Goal: Information Seeking & Learning: Learn about a topic

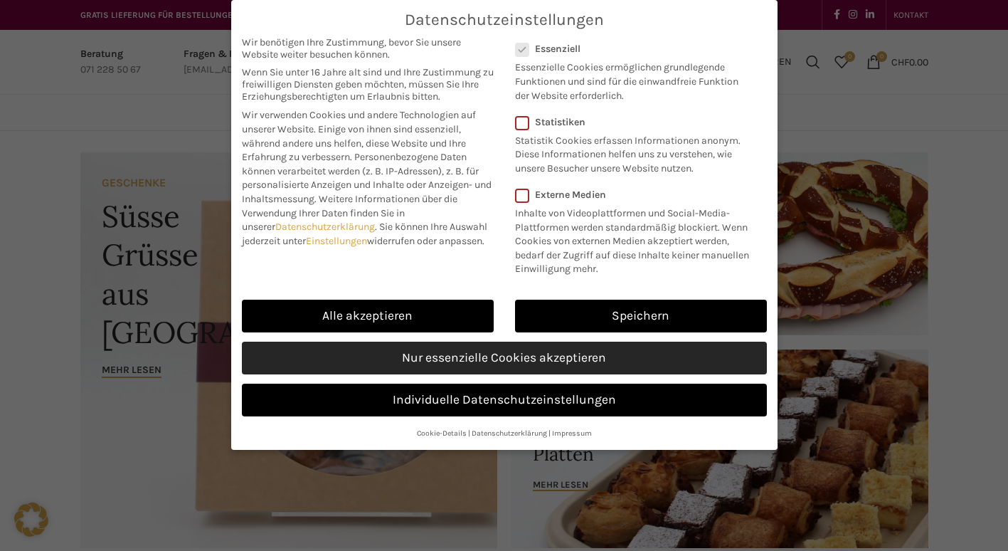
click at [533, 361] on link "Nur essenzielle Cookies akzeptieren" at bounding box center [504, 358] width 525 height 33
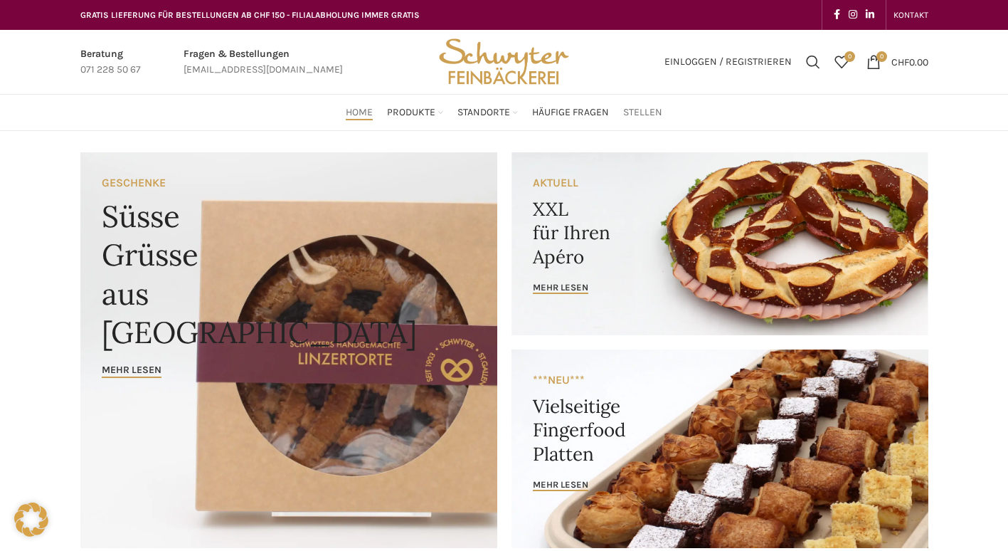
click at [650, 107] on span "Stellen" at bounding box center [642, 113] width 39 height 14
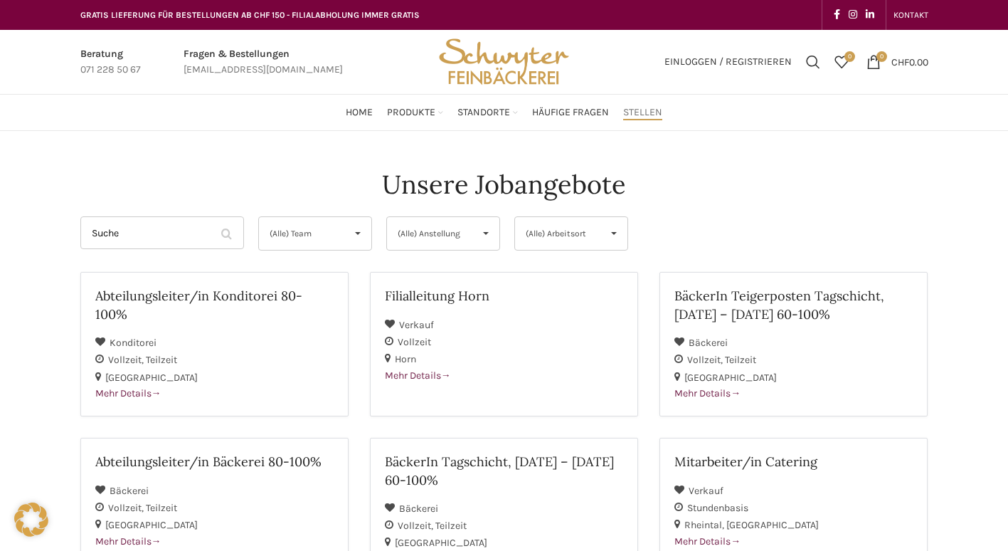
click at [354, 233] on span "▾" at bounding box center [357, 233] width 27 height 33
click at [569, 112] on span "Häufige Fragen" at bounding box center [570, 113] width 77 height 14
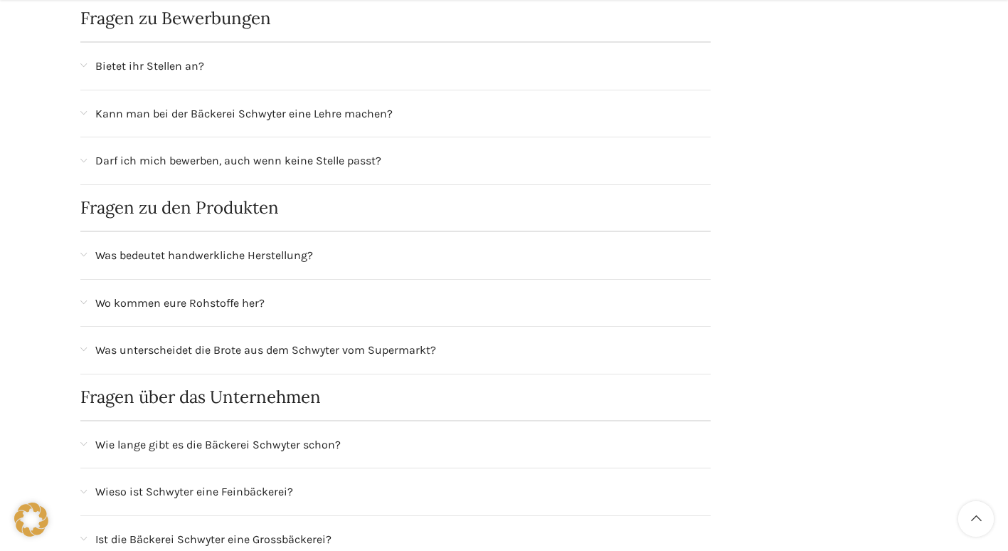
scroll to position [783, 0]
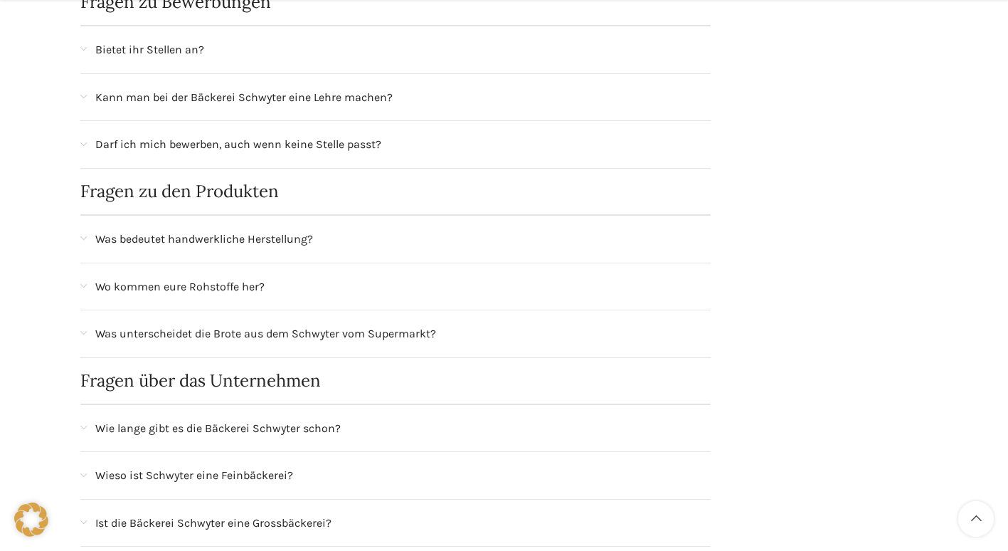
click at [393, 334] on span "Was unterscheidet die Brote aus dem Schwyter vom Supermarkt?" at bounding box center [265, 333] width 341 height 19
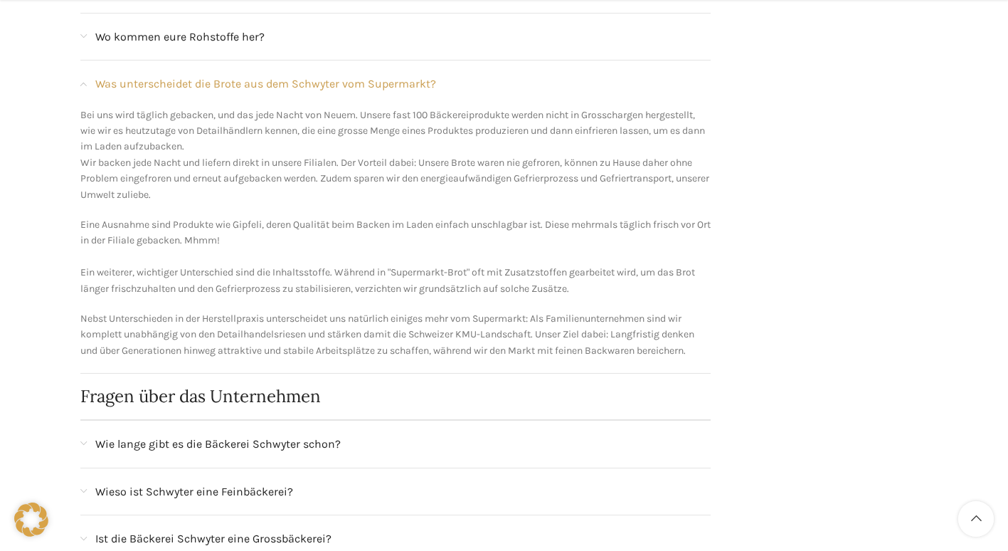
scroll to position [1067, 0]
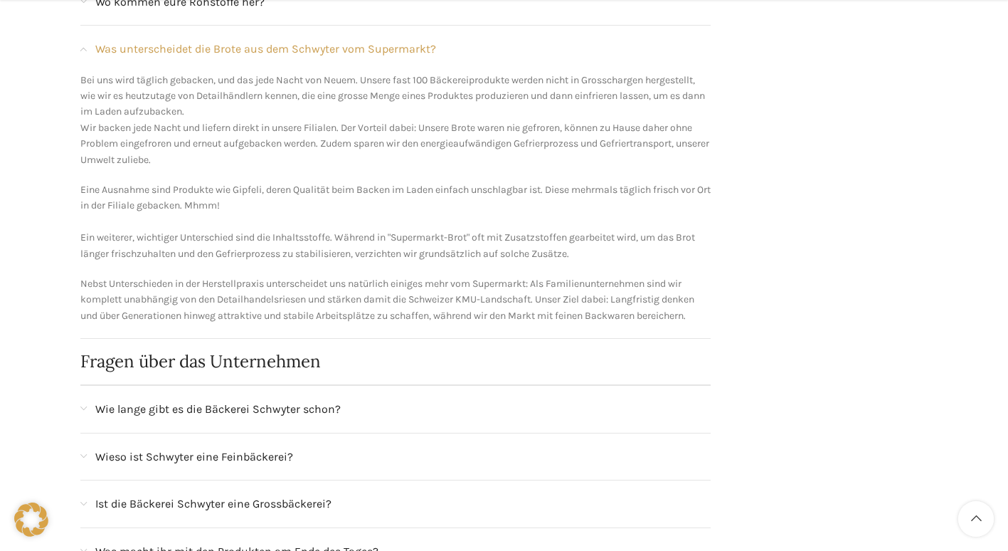
click at [281, 403] on span "Wie lange gibt es die Bäckerei Schwyter schon?" at bounding box center [217, 409] width 245 height 19
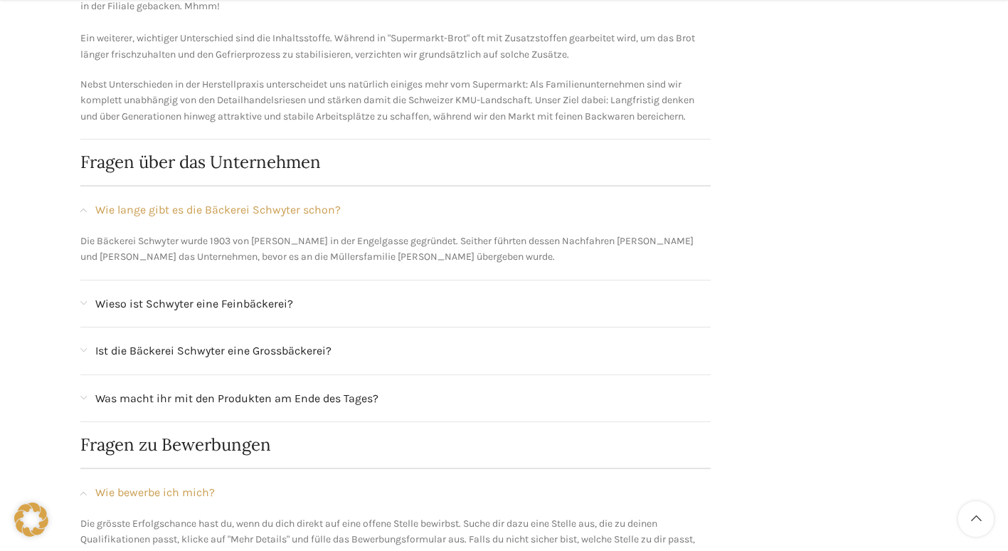
scroll to position [1281, 0]
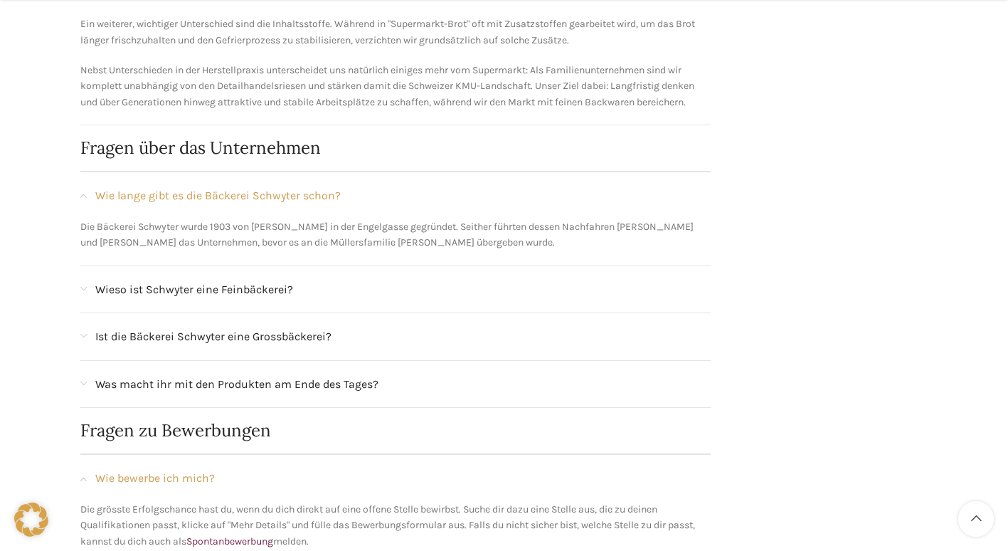
click at [250, 292] on span "Wieso ist Schwyter eine Feinbäckerei?" at bounding box center [194, 289] width 198 height 19
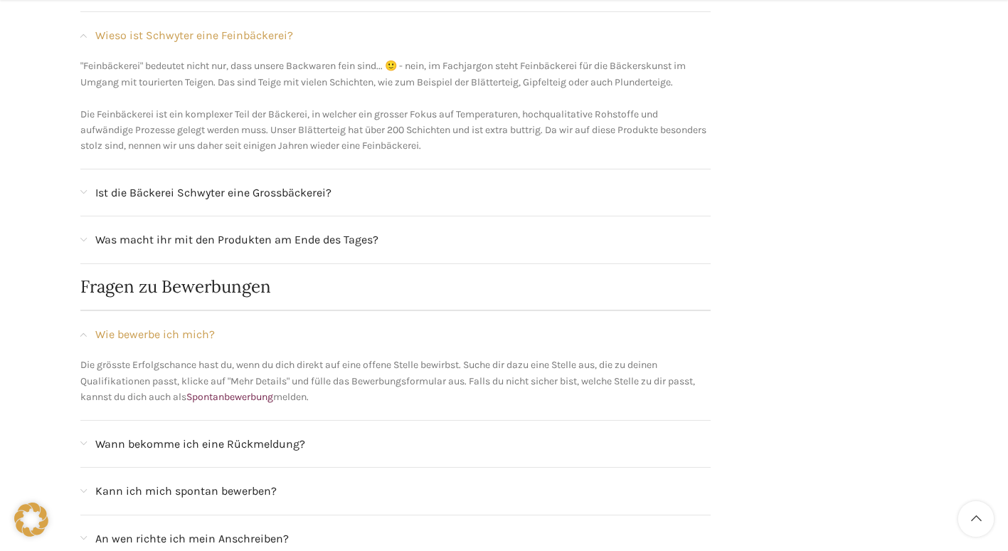
scroll to position [1494, 0]
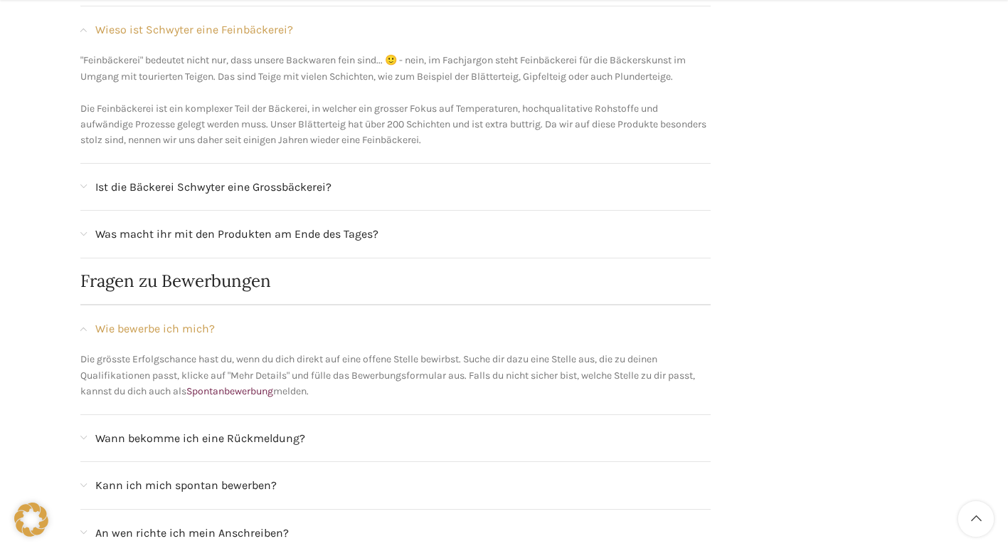
click at [305, 186] on span "Ist die Bäckerei Schwyter eine Grossbäckerei?" at bounding box center [213, 187] width 236 height 19
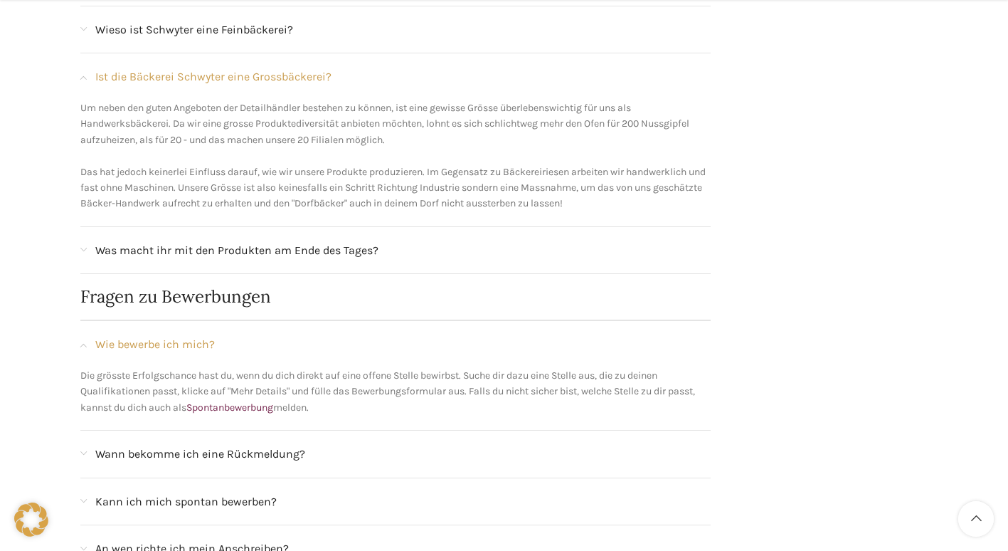
click at [333, 250] on span "Was macht ihr mit den Produkten am Ende des Tages?" at bounding box center [236, 250] width 283 height 19
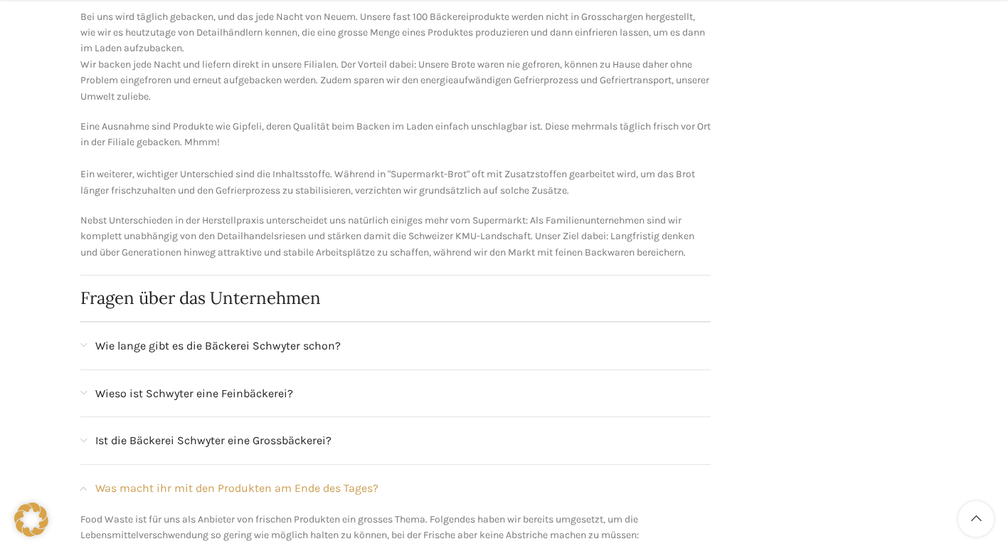
scroll to position [1134, 0]
click at [189, 480] on span "Was macht ihr mit den Produkten am Ende des Tages?" at bounding box center [236, 485] width 283 height 19
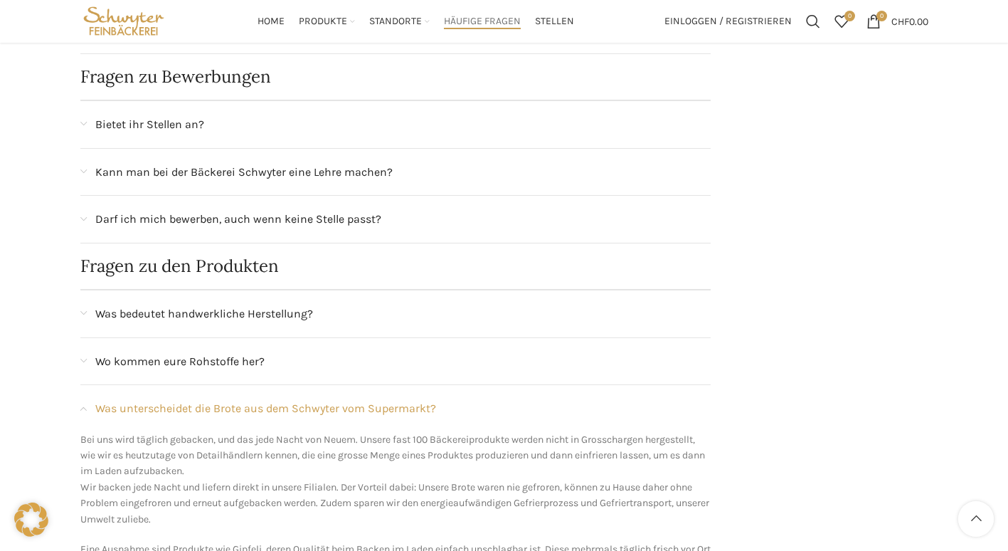
scroll to position [707, 0]
click at [182, 409] on span "Was unterscheidet die Brote aus dem Schwyter vom Supermarkt?" at bounding box center [265, 410] width 341 height 19
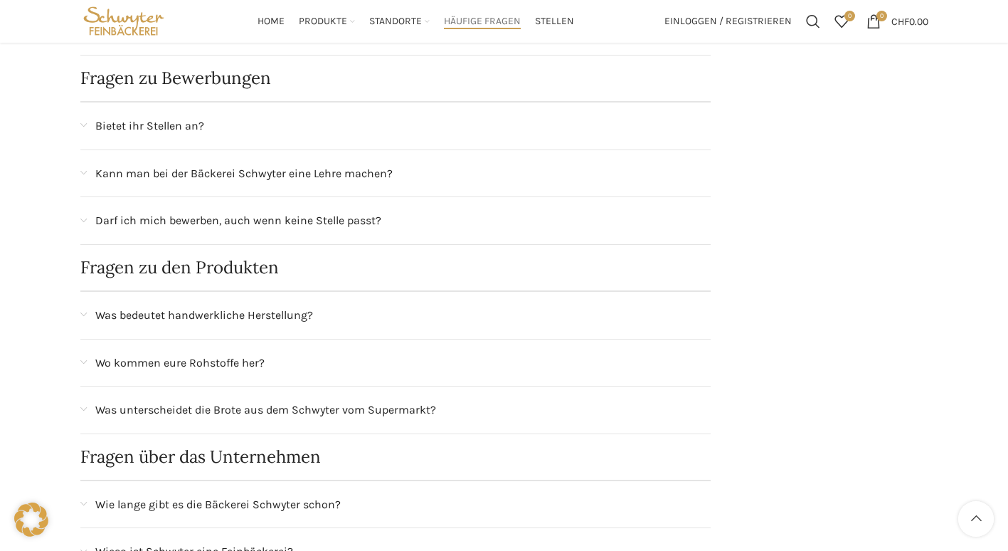
click at [203, 366] on span "Wo kommen eure Rohstoffe her?" at bounding box center [179, 363] width 169 height 19
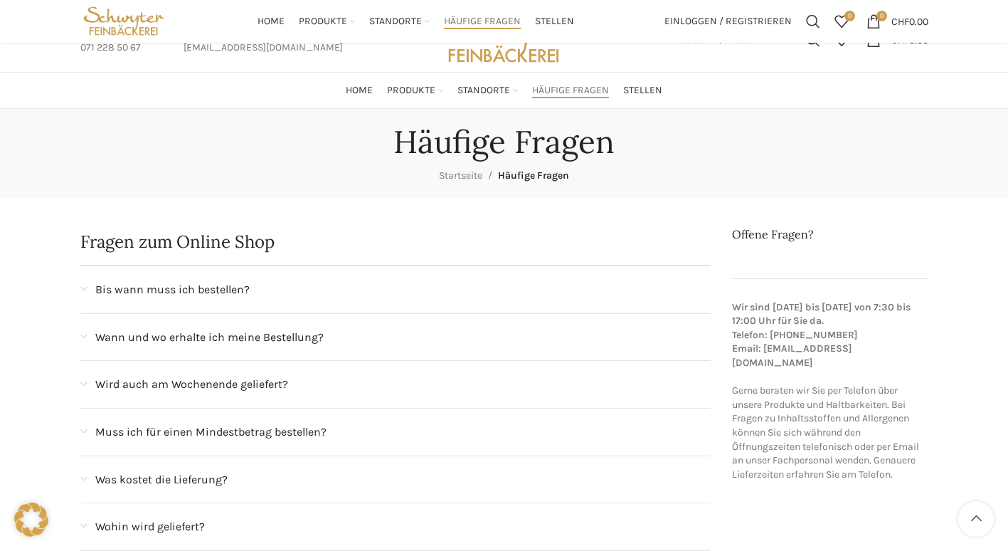
scroll to position [0, 0]
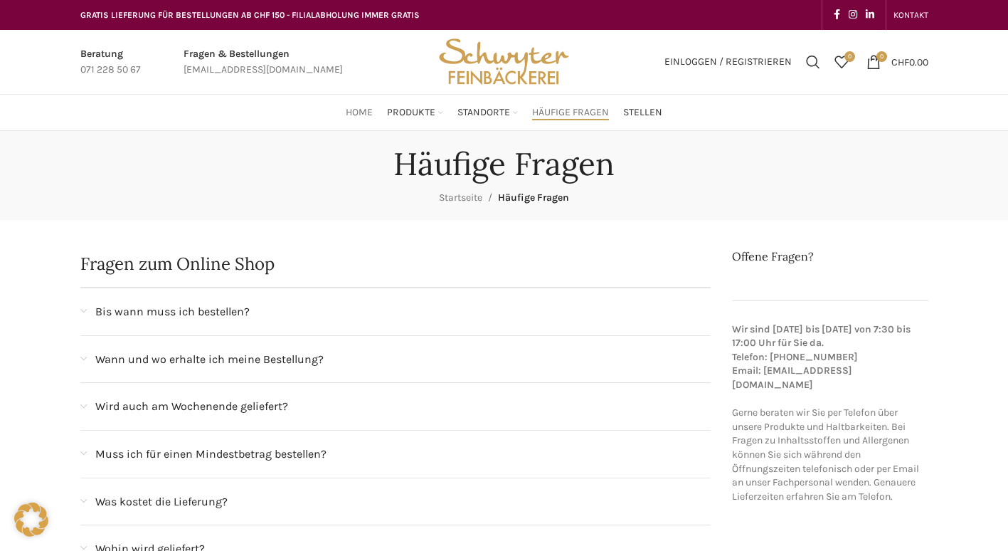
click at [347, 111] on span "Home" at bounding box center [359, 113] width 27 height 14
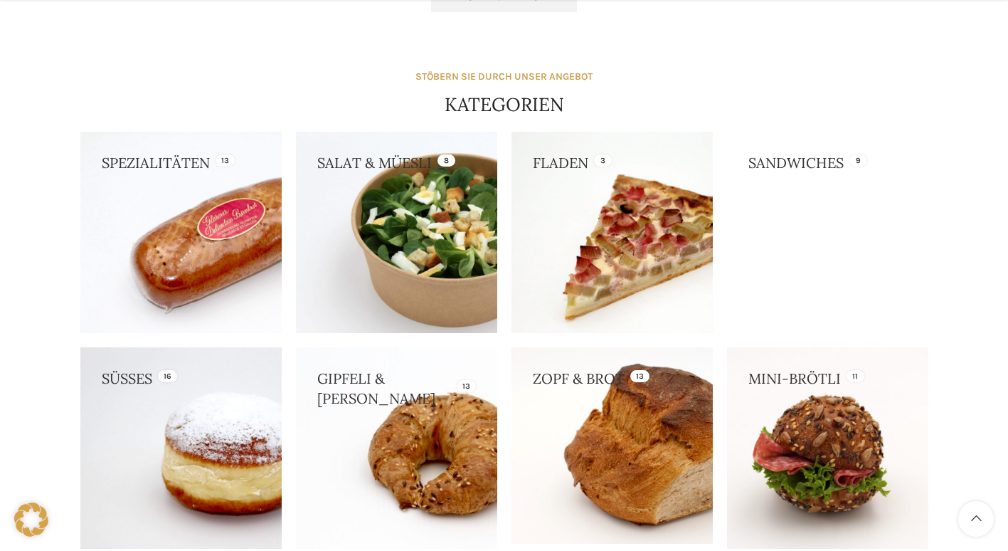
scroll to position [1210, 0]
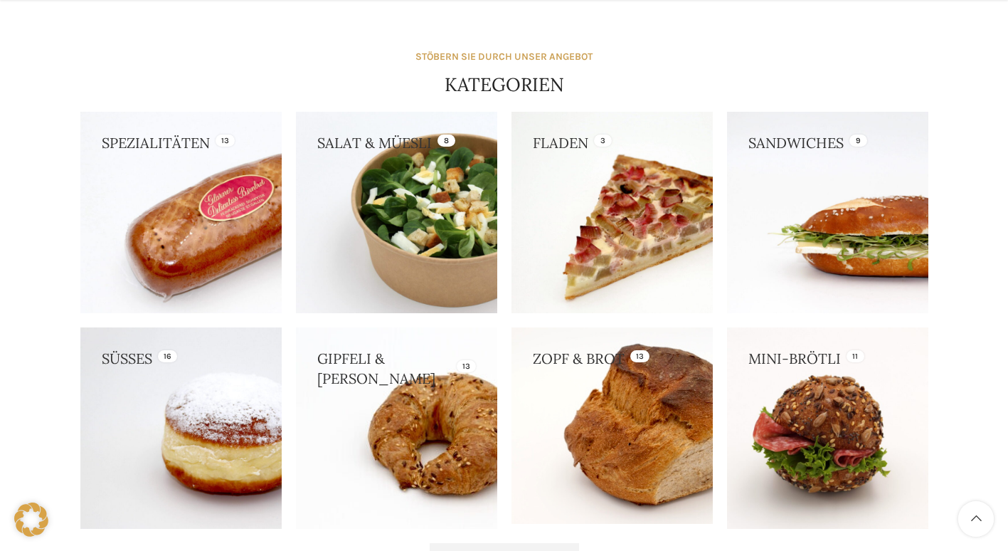
click at [196, 217] on link at bounding box center [180, 212] width 201 height 201
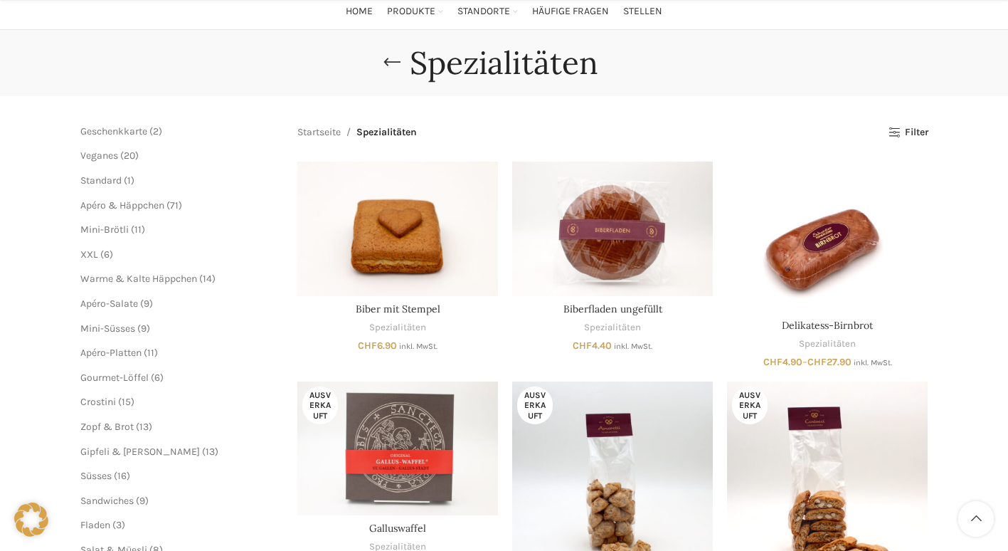
scroll to position [142, 0]
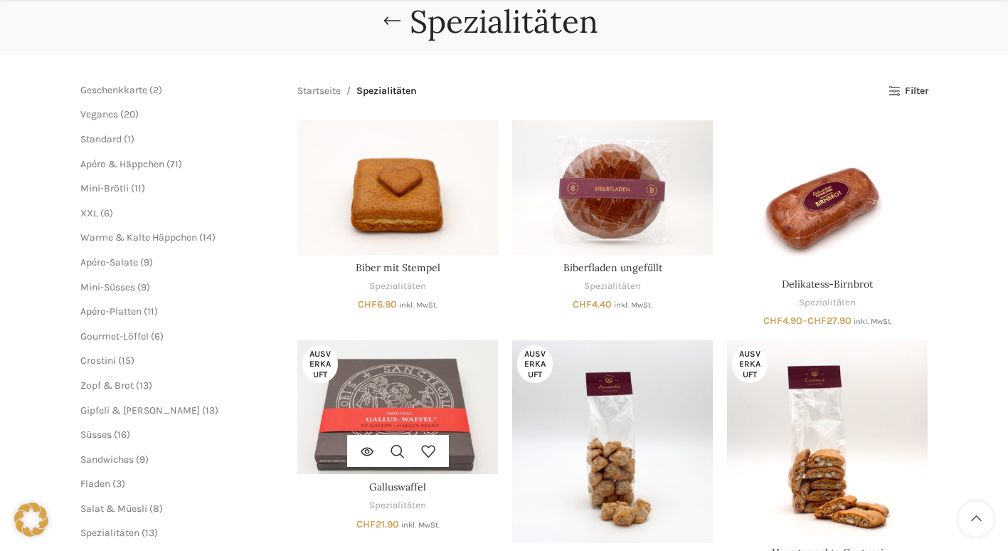
click at [422, 412] on img "Galluswaffel" at bounding box center [397, 407] width 201 height 134
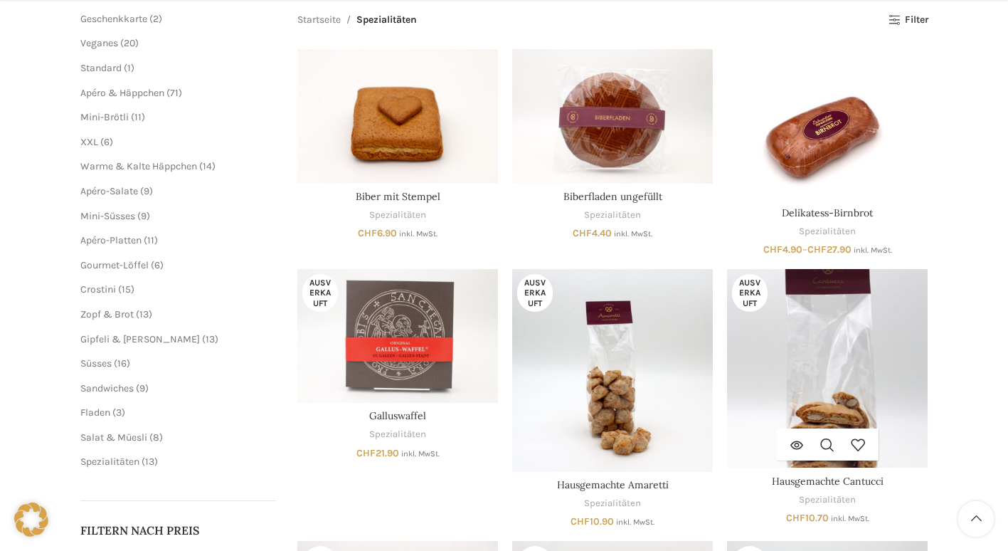
scroll to position [285, 0]
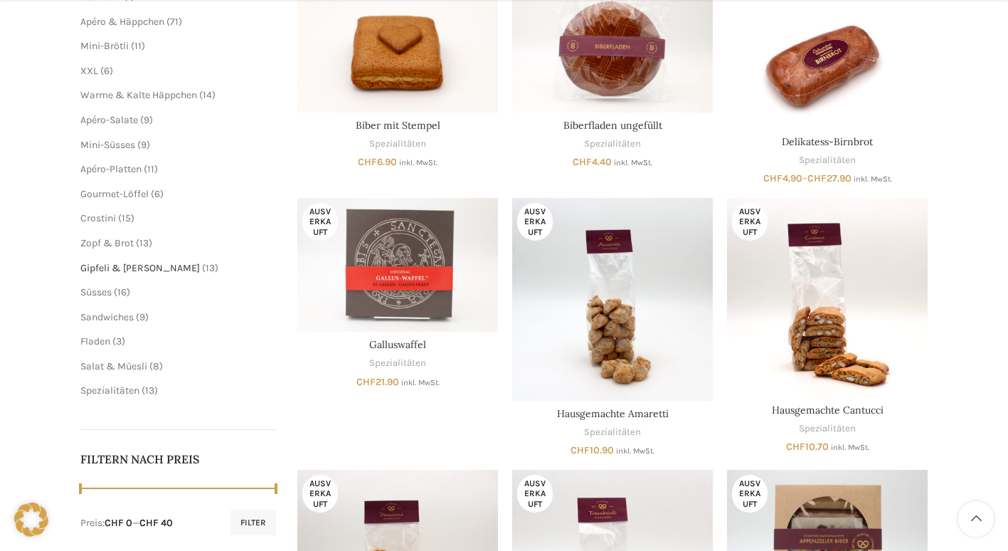
click at [132, 267] on span "Gipfeli & [PERSON_NAME]" at bounding box center [140, 268] width 120 height 12
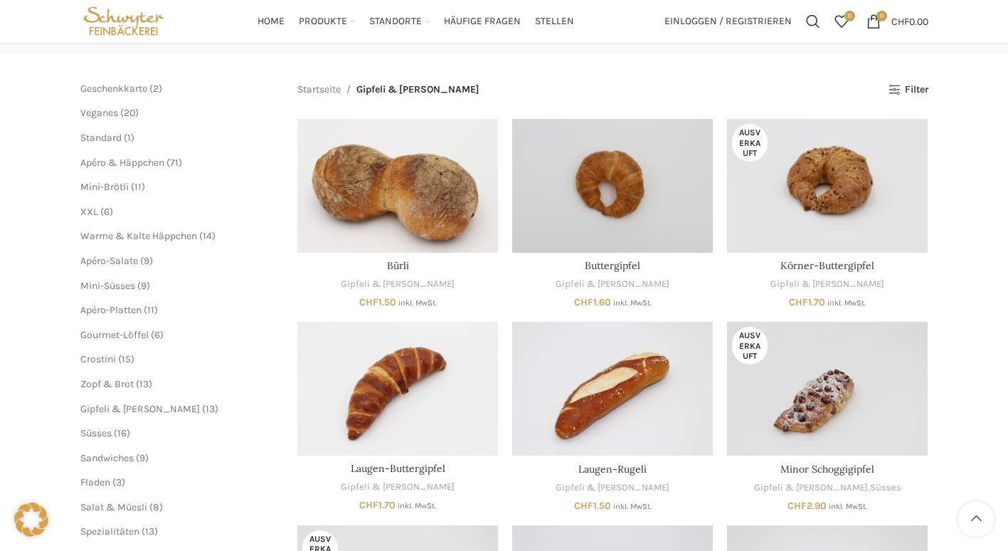
scroll to position [142, 0]
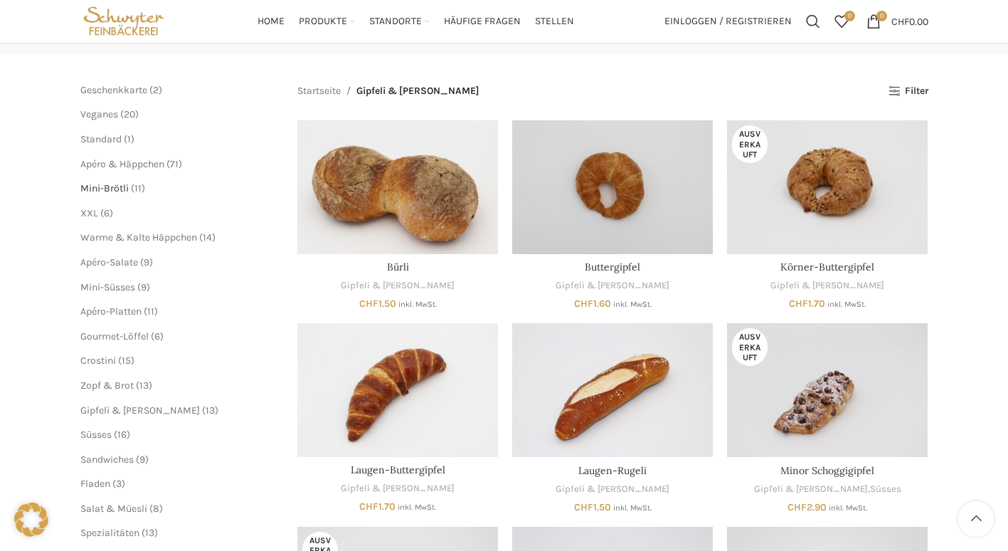
click at [100, 191] on span "Mini-Brötli" at bounding box center [104, 188] width 48 height 12
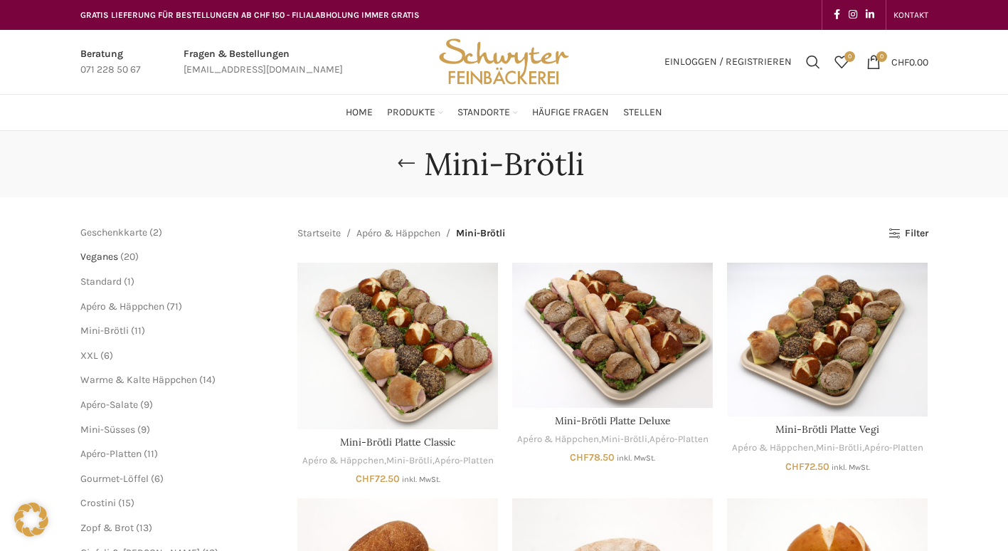
click at [110, 255] on span "Veganes" at bounding box center [99, 256] width 38 height 12
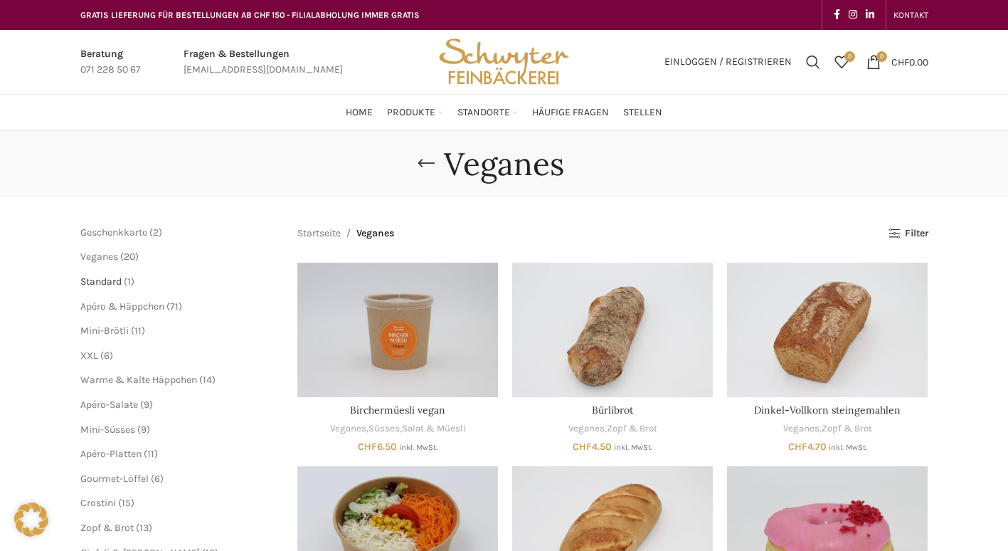
click at [108, 279] on span "Standard" at bounding box center [100, 281] width 41 height 12
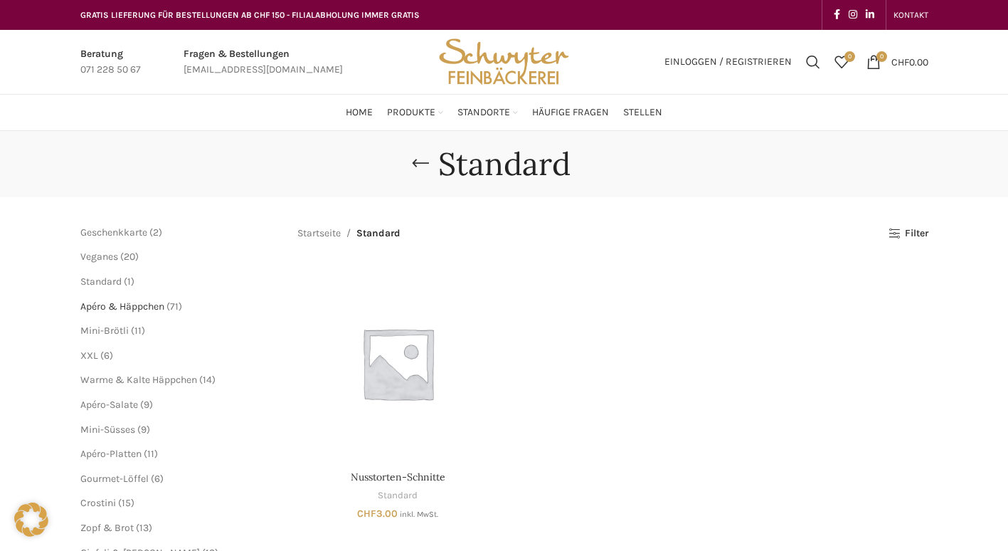
click at [110, 306] on span "Apéro & Häppchen" at bounding box center [122, 306] width 84 height 12
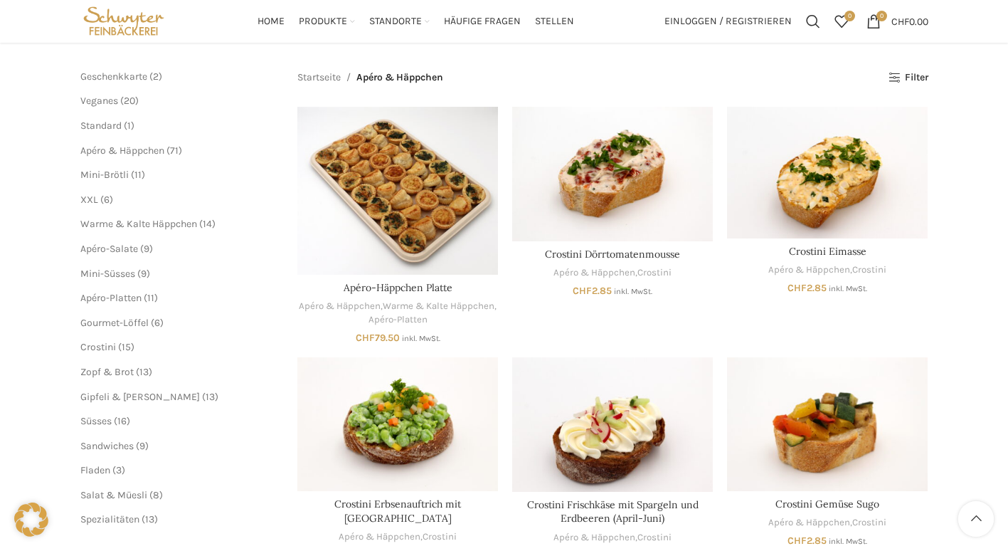
scroll to position [142, 0]
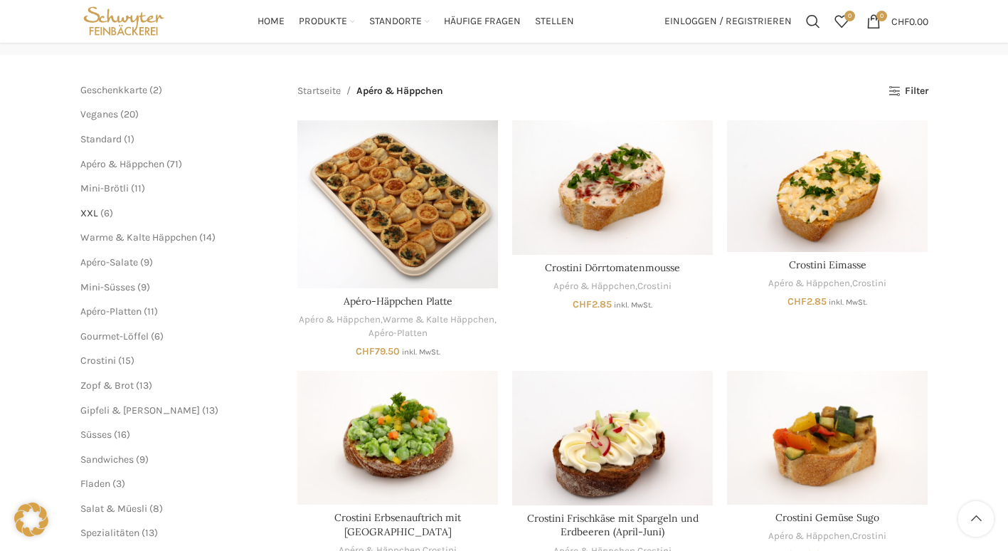
click at [93, 215] on span "XXL" at bounding box center [89, 213] width 18 height 12
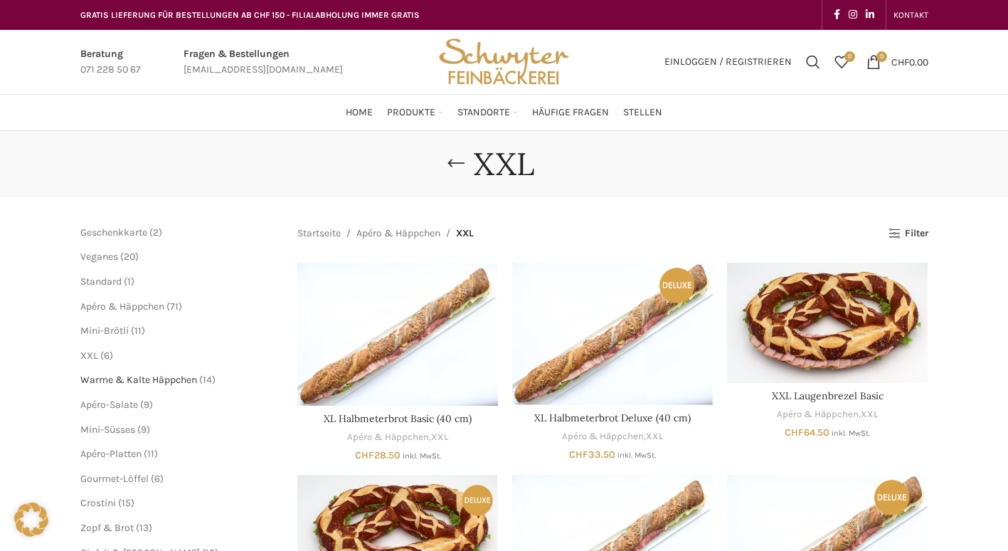
click at [152, 378] on span "Warme & Kalte Häppchen" at bounding box center [138, 380] width 117 height 12
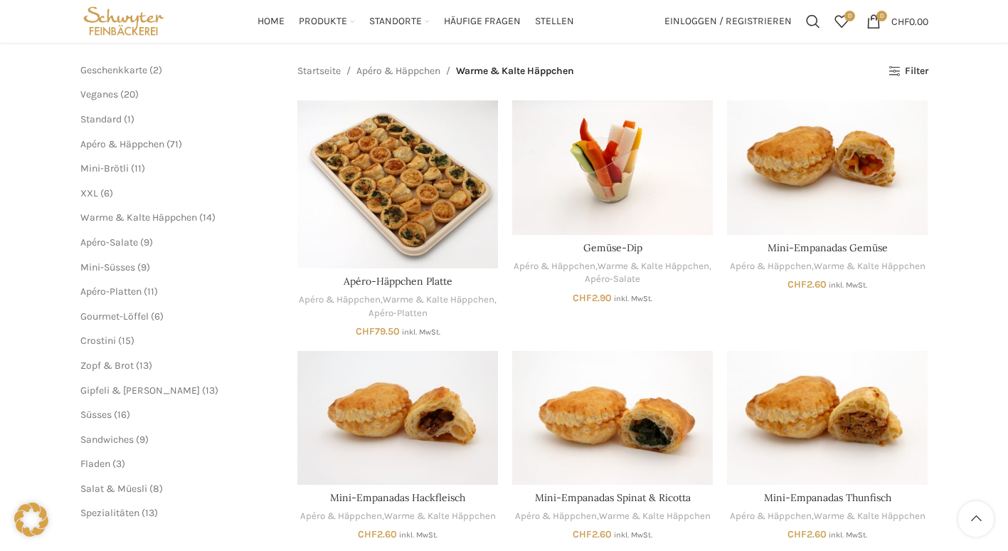
scroll to position [142, 0]
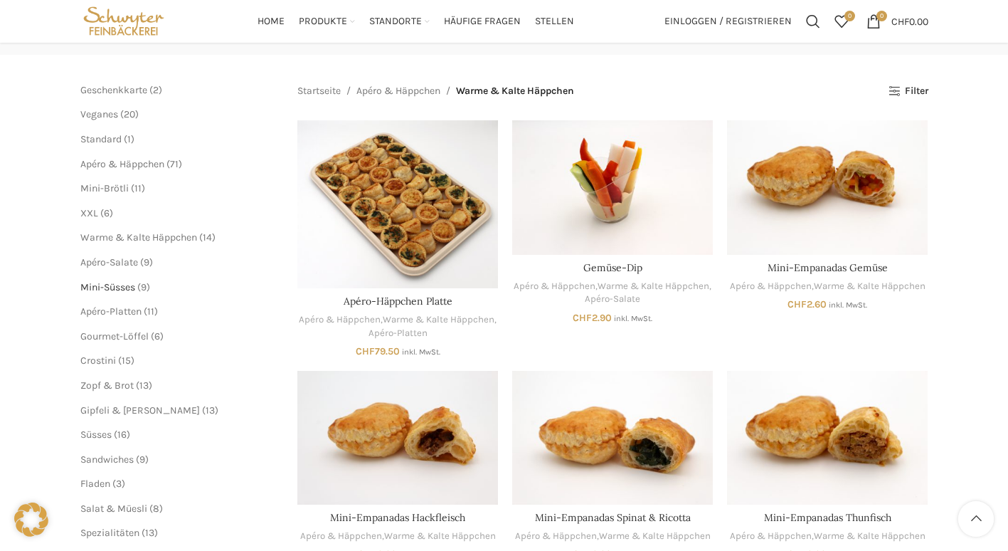
click at [122, 283] on span "Mini-Süsses" at bounding box center [107, 287] width 55 height 12
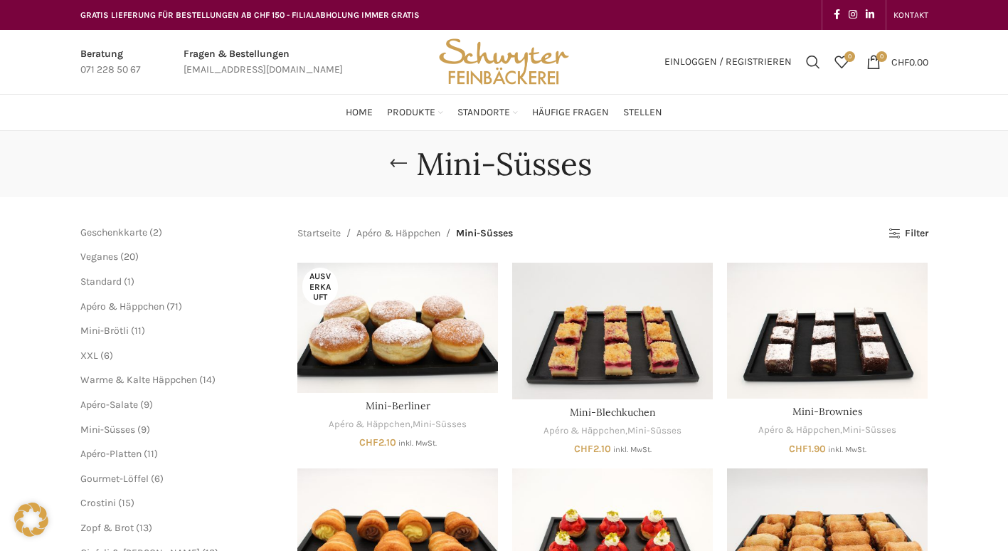
scroll to position [71, 0]
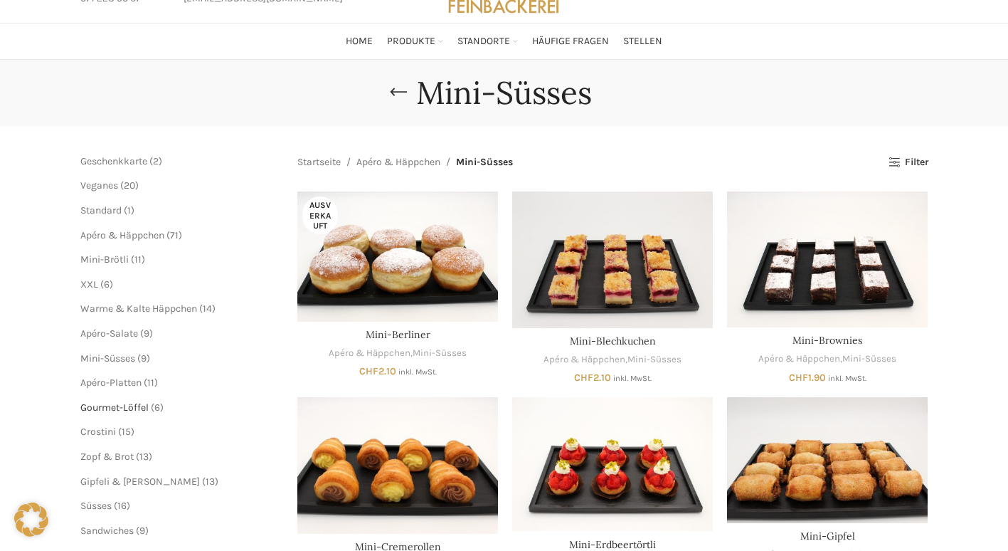
click at [116, 406] on span "Gourmet-Löffel" at bounding box center [114, 407] width 68 height 12
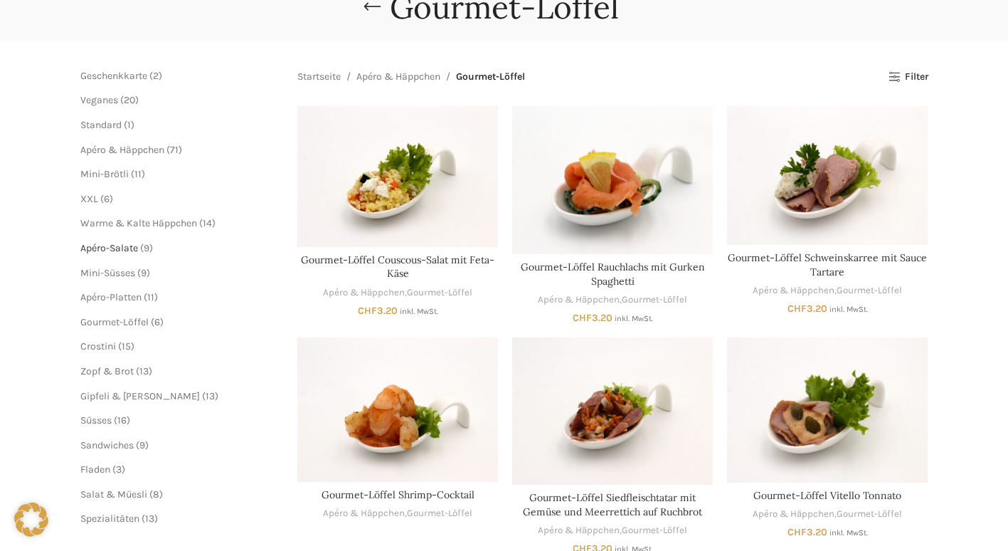
scroll to position [213, 0]
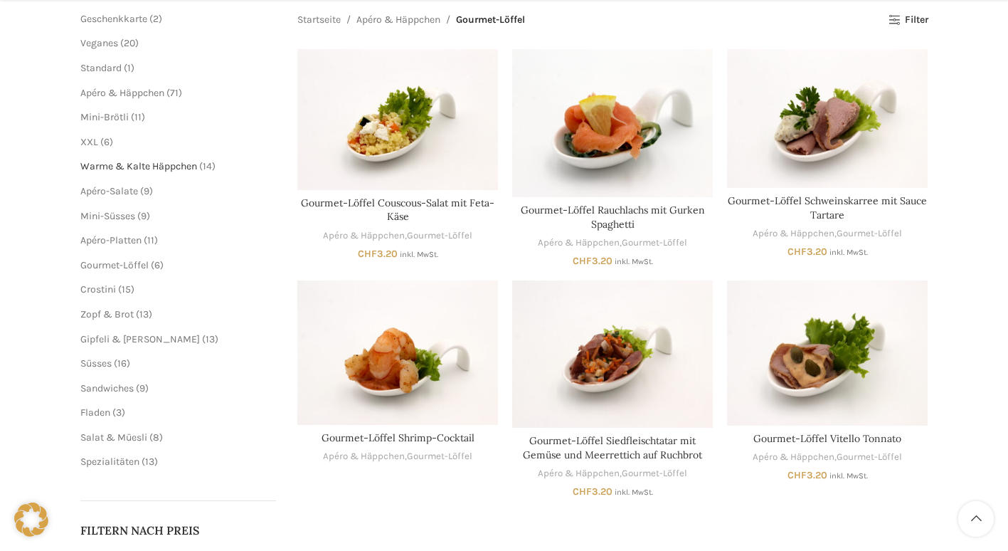
click at [146, 167] on span "Warme & Kalte Häppchen" at bounding box center [138, 166] width 117 height 12
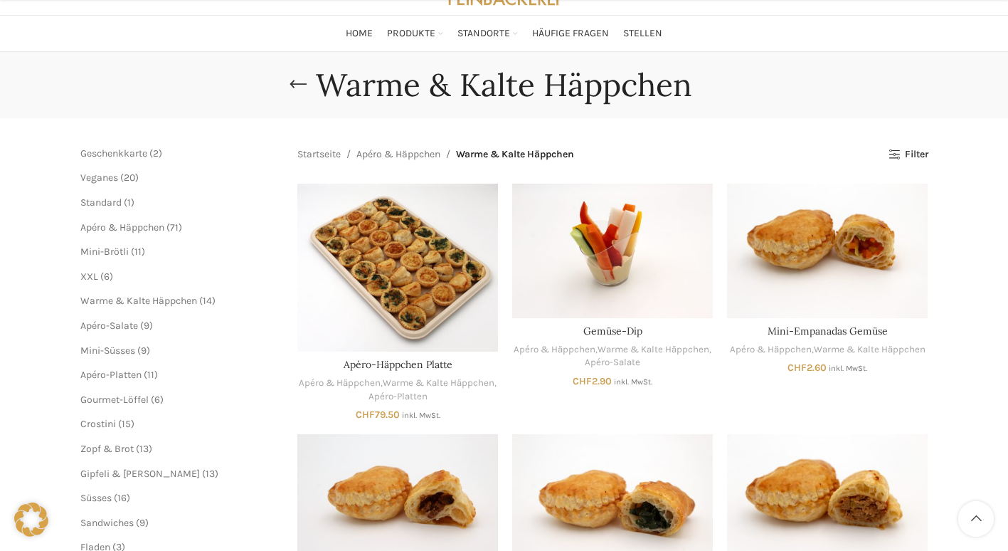
scroll to position [285, 0]
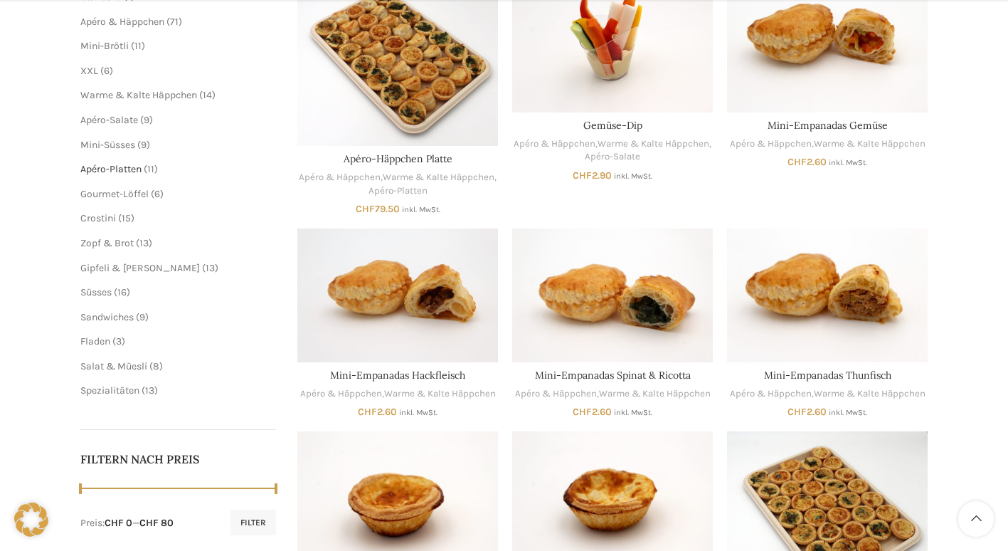
click at [116, 168] on span "Apéro-Platten" at bounding box center [110, 169] width 61 height 12
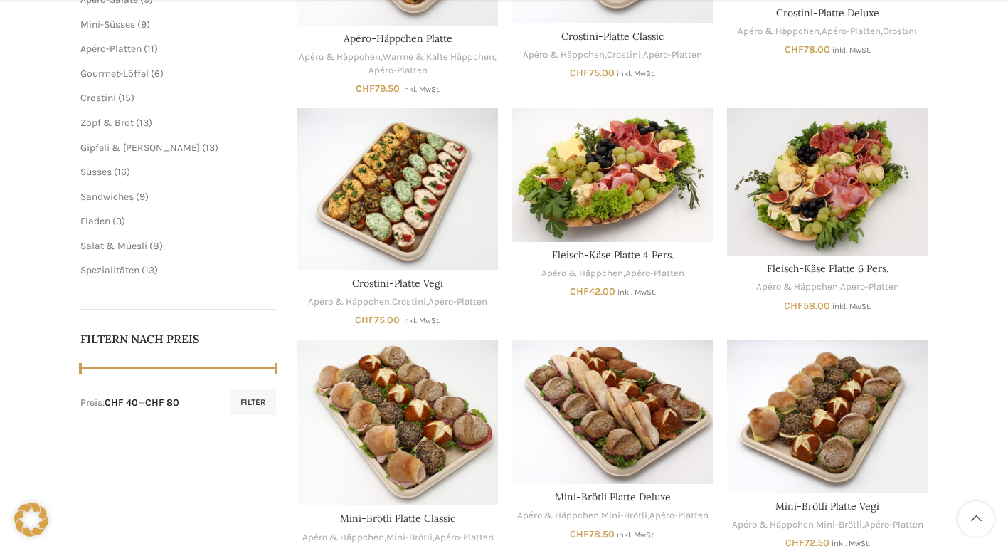
scroll to position [427, 0]
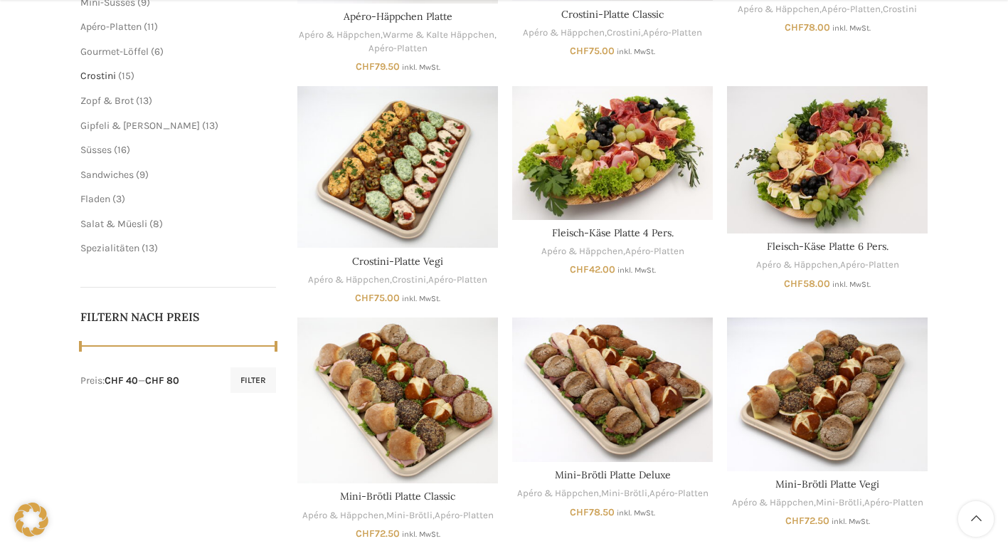
click at [111, 76] on span "Crostini" at bounding box center [98, 76] width 36 height 12
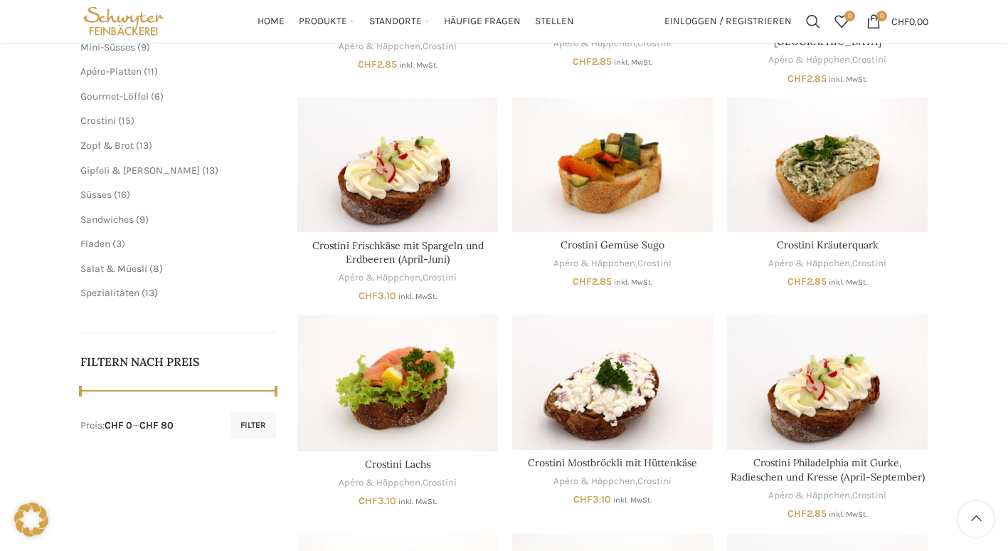
scroll to position [356, 0]
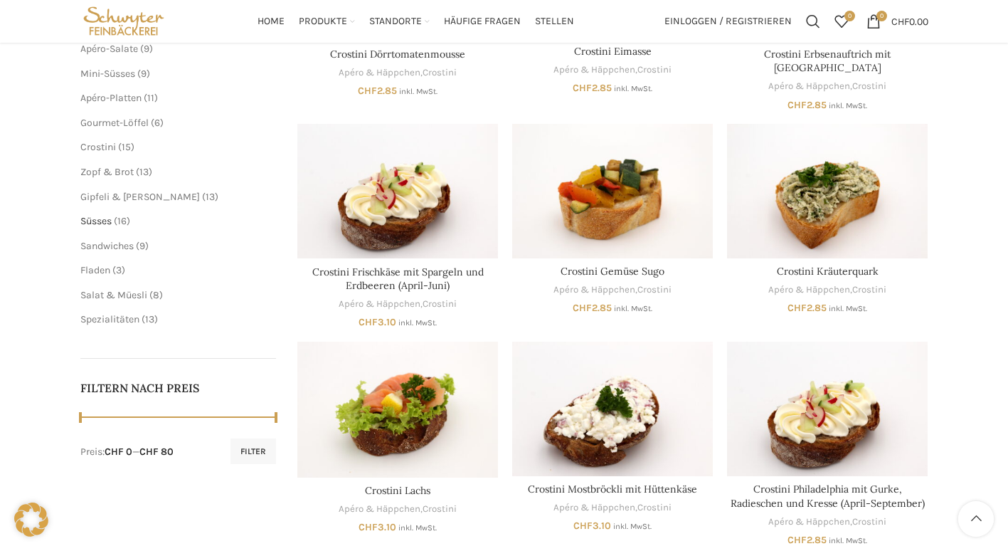
click at [106, 221] on span "Süsses" at bounding box center [95, 221] width 31 height 12
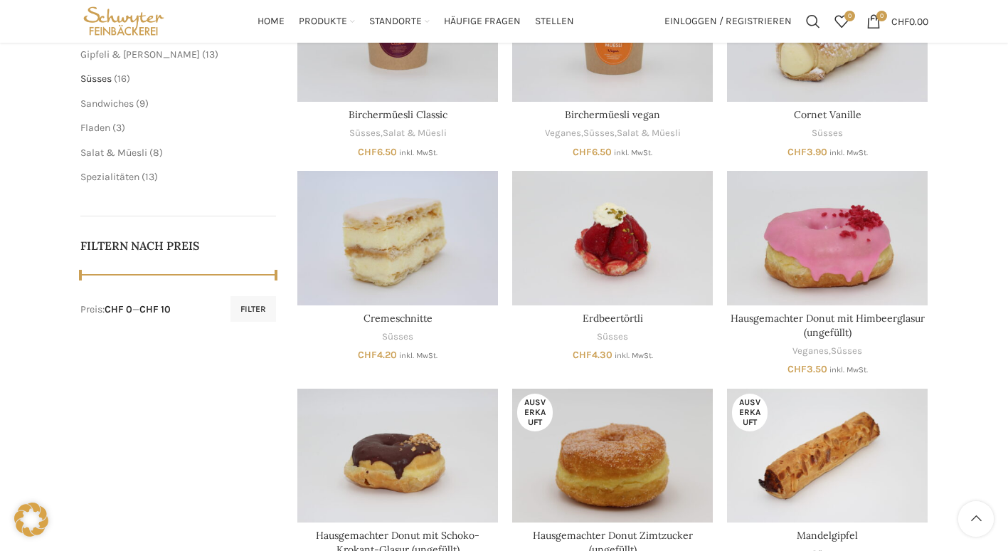
scroll to position [427, 0]
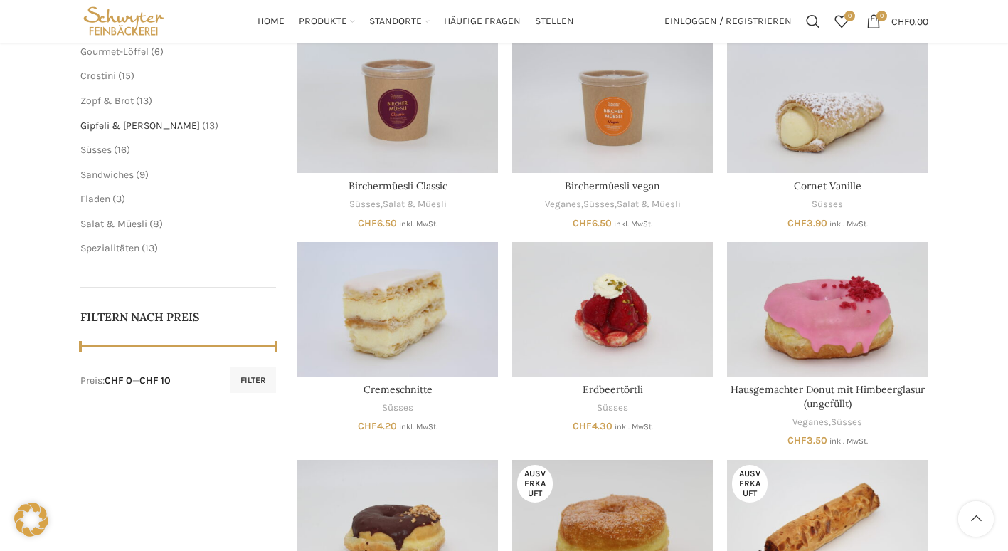
click at [106, 123] on span "Gipfeli & [PERSON_NAME]" at bounding box center [140, 126] width 120 height 12
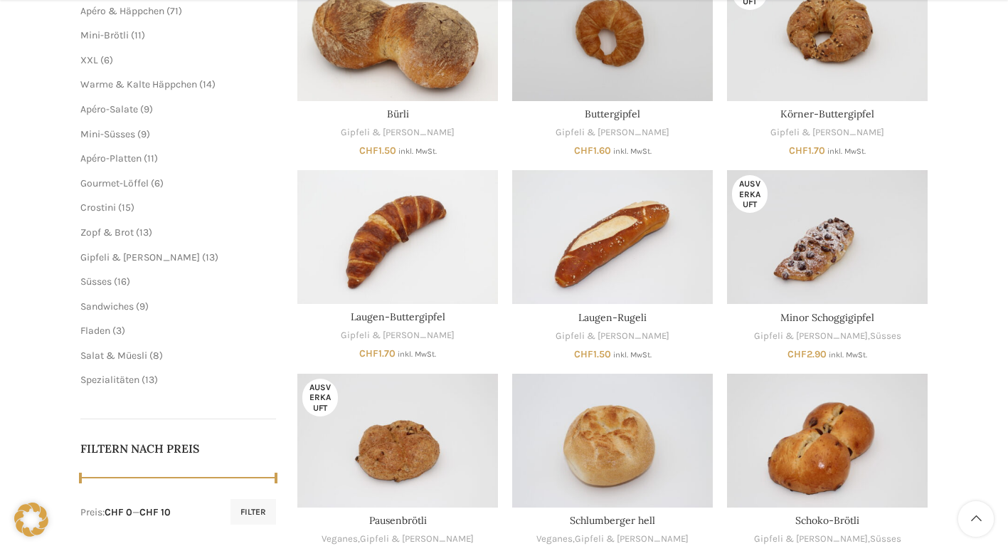
scroll to position [356, 0]
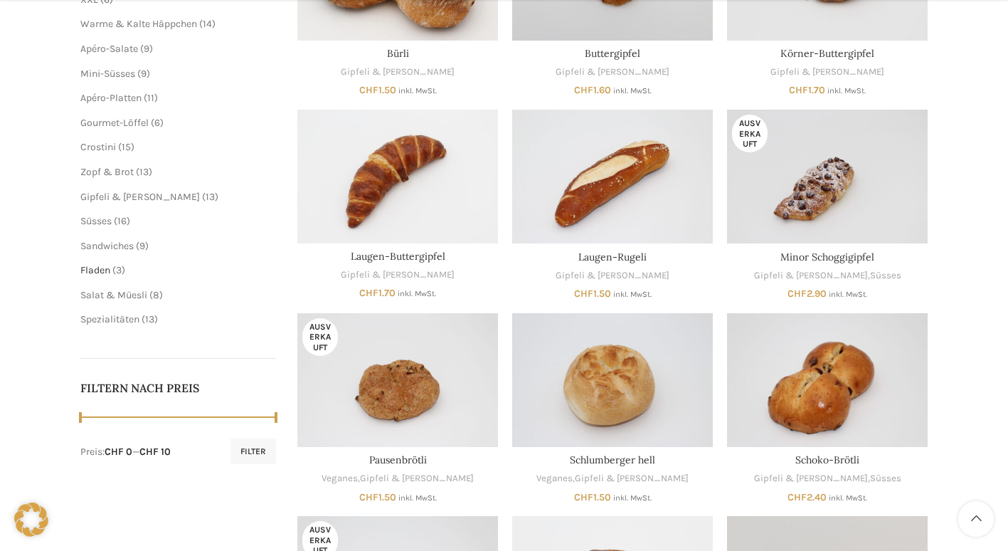
click at [103, 269] on span "Fladen" at bounding box center [95, 270] width 30 height 12
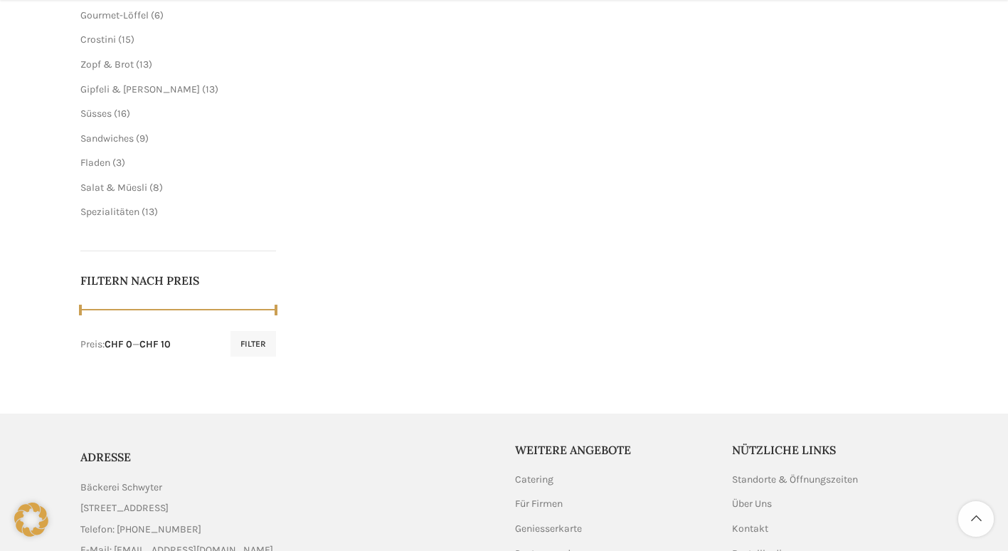
scroll to position [498, 0]
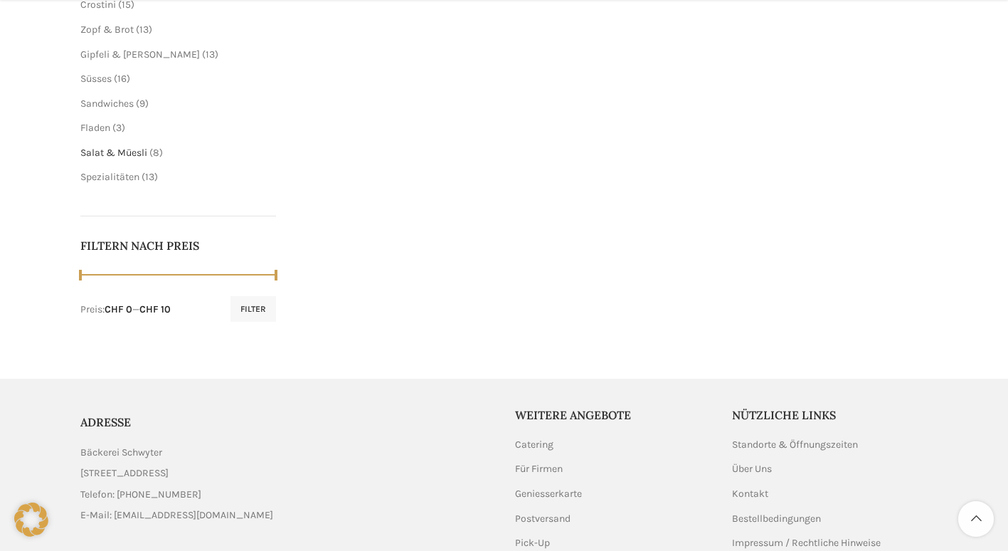
click at [137, 156] on span "Salat & Müesli" at bounding box center [113, 153] width 67 height 12
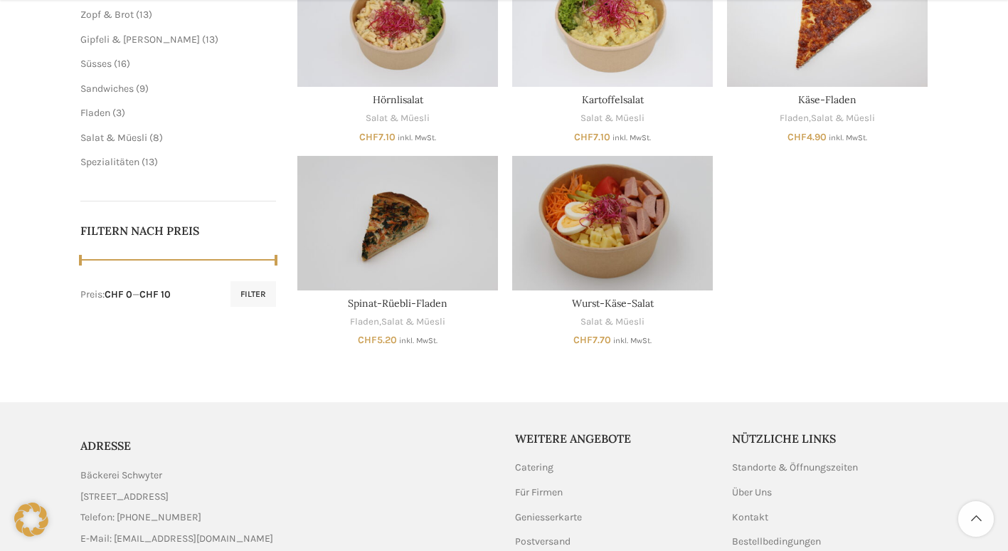
scroll to position [569, 0]
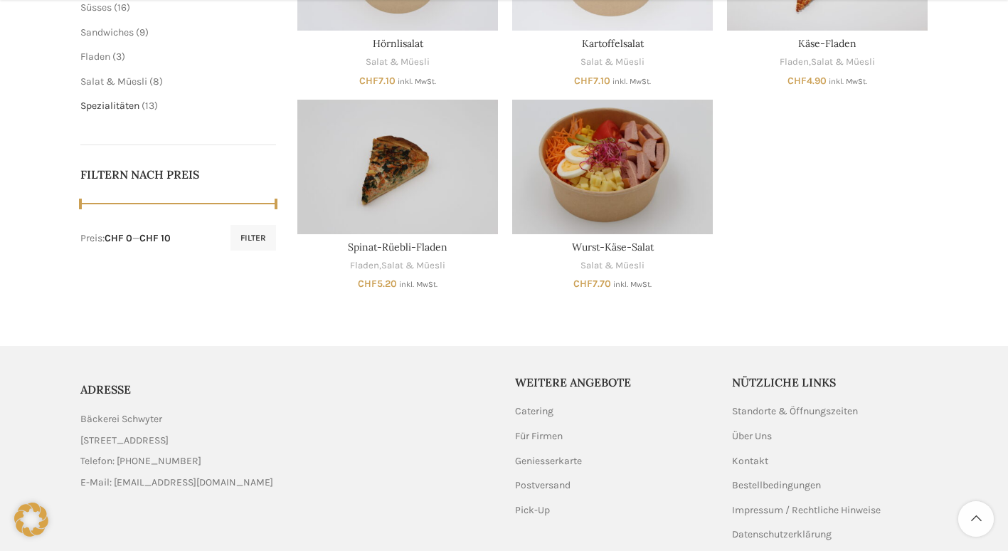
click at [134, 108] on span "Spezialitäten" at bounding box center [109, 106] width 59 height 12
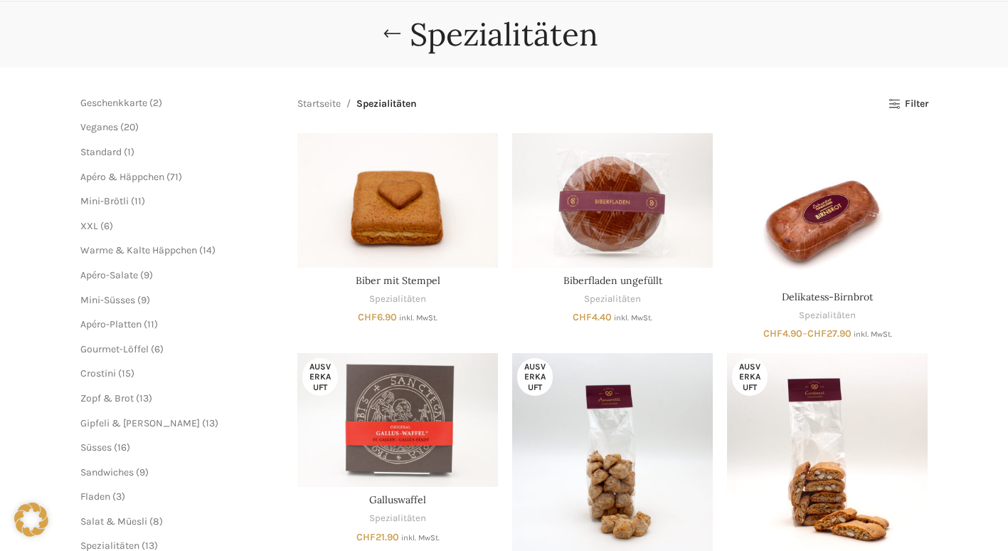
scroll to position [142, 0]
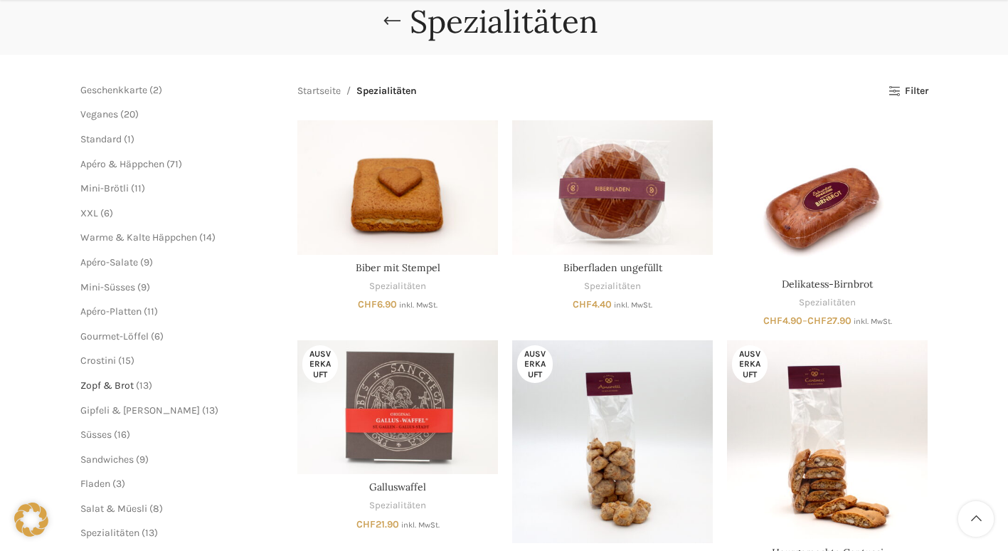
click at [107, 384] on span "Zopf & Brot" at bounding box center [106, 385] width 53 height 12
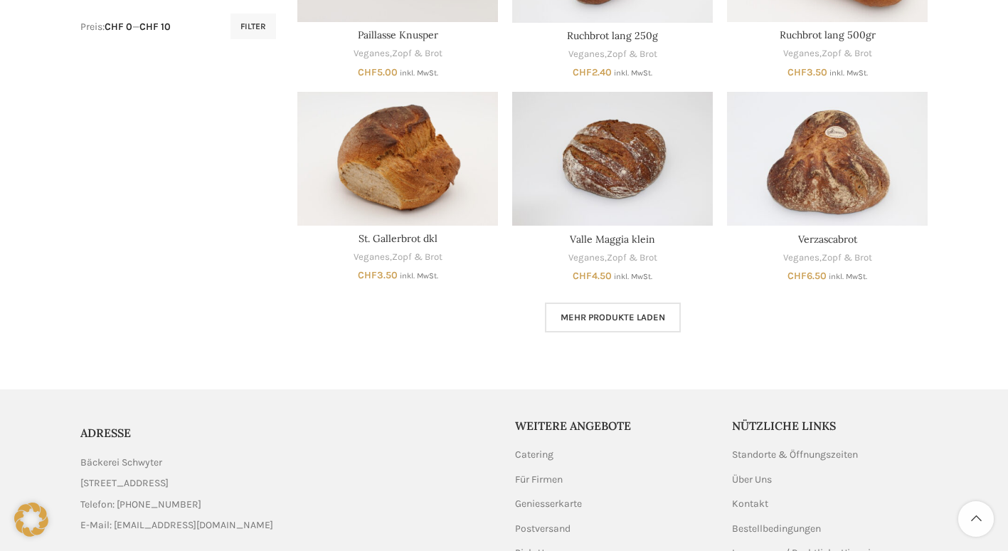
scroll to position [783, 0]
